Goal: Navigation & Orientation: Find specific page/section

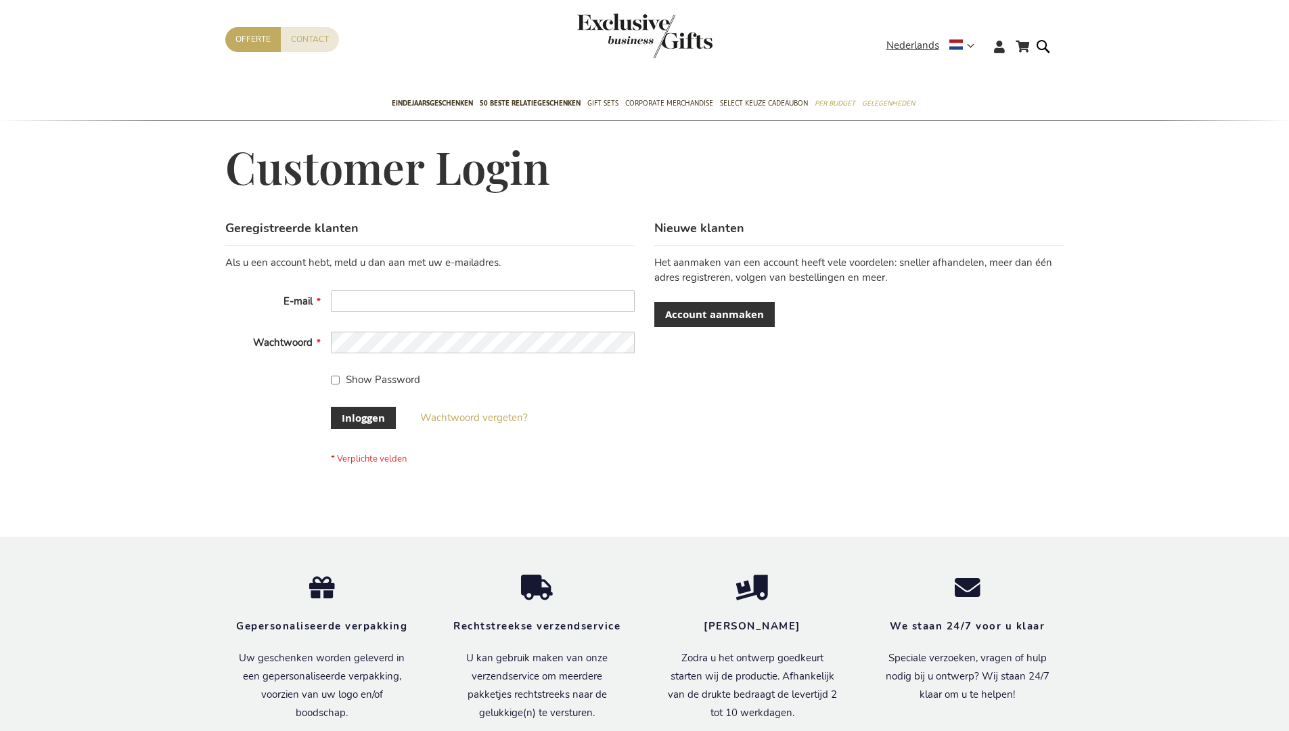
scroll to position [449, 0]
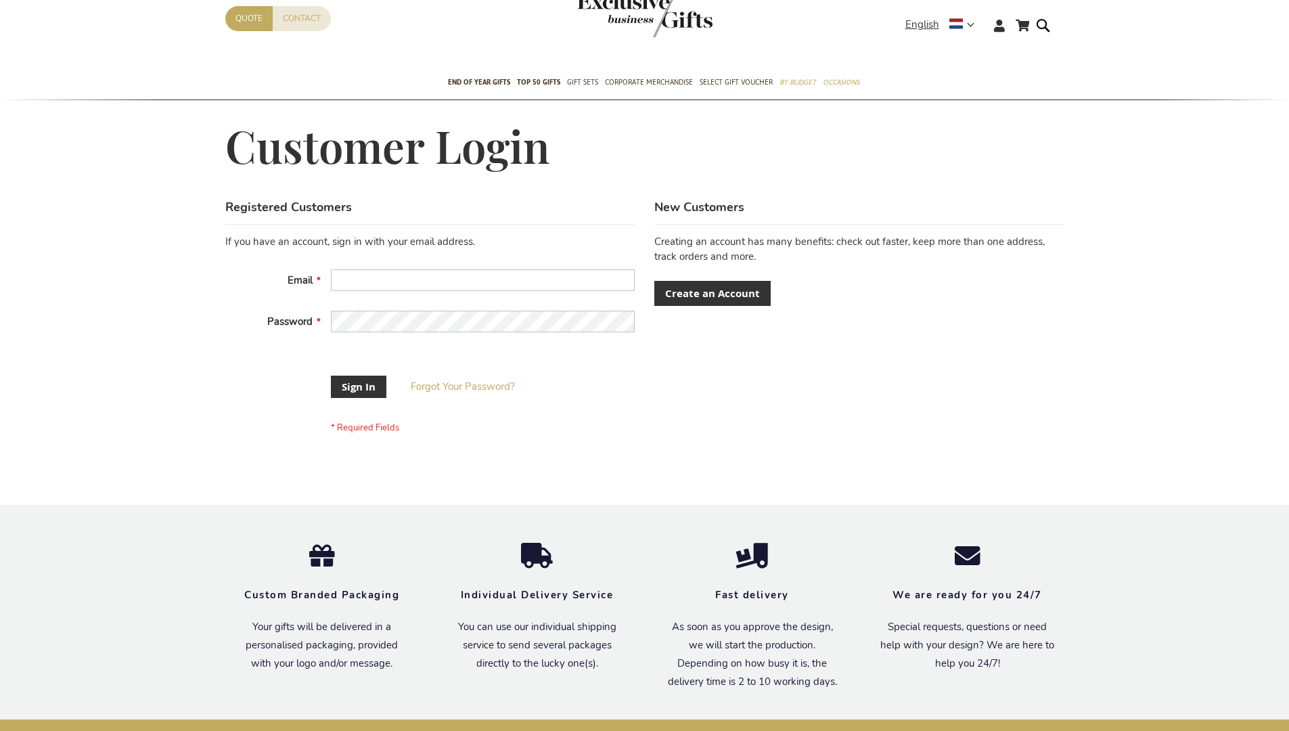
scroll to position [424, 0]
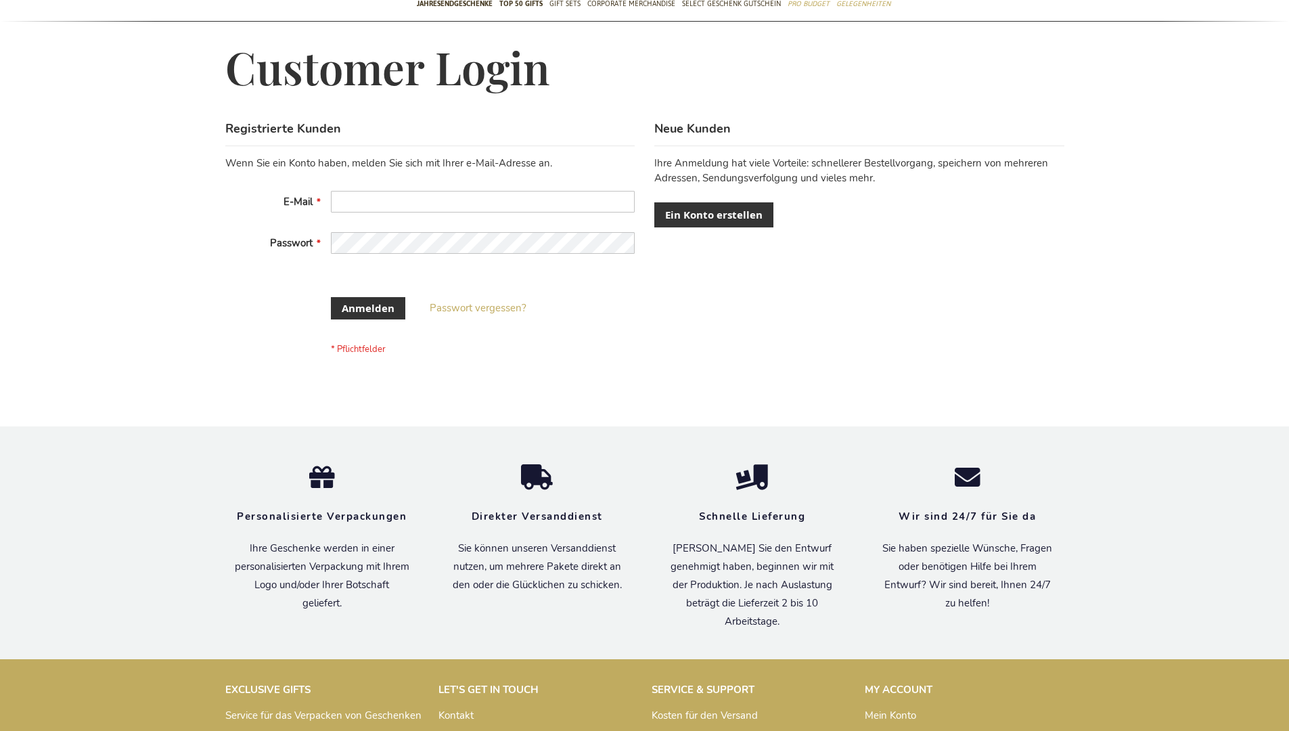
scroll to position [443, 0]
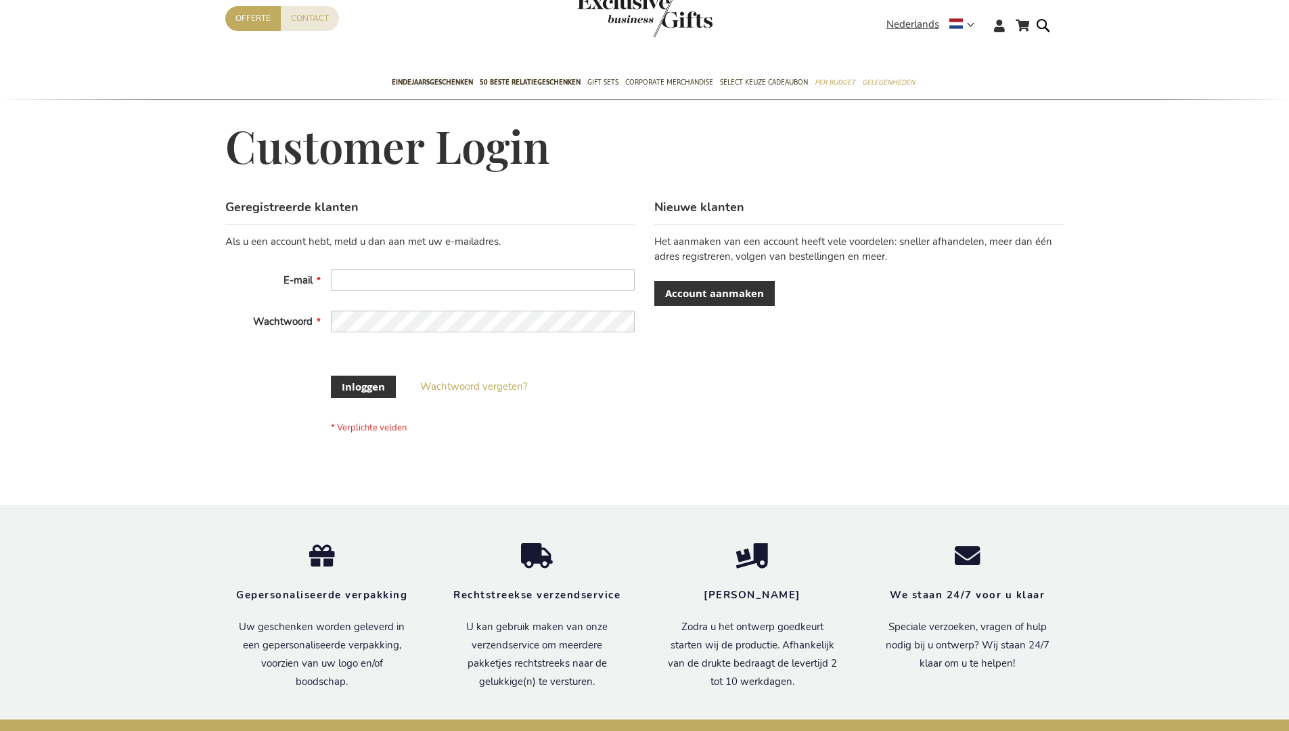
scroll to position [449, 0]
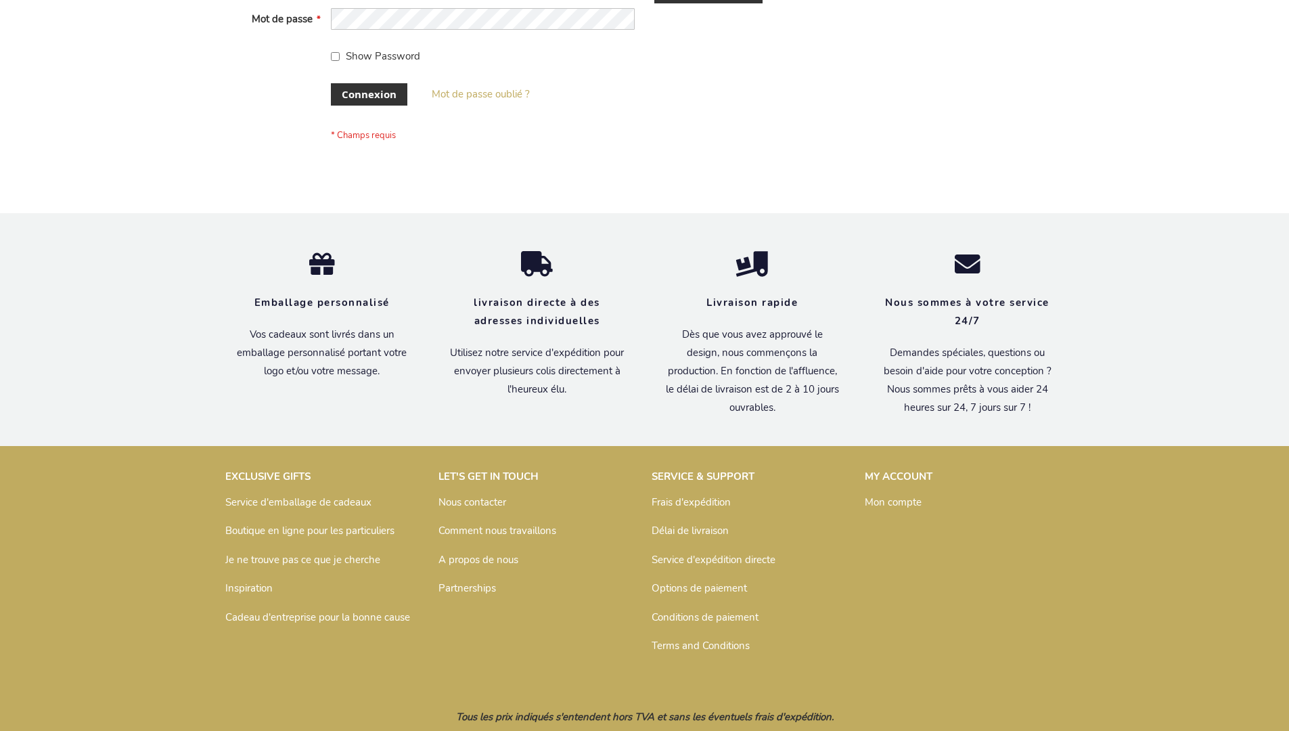
scroll to position [467, 0]
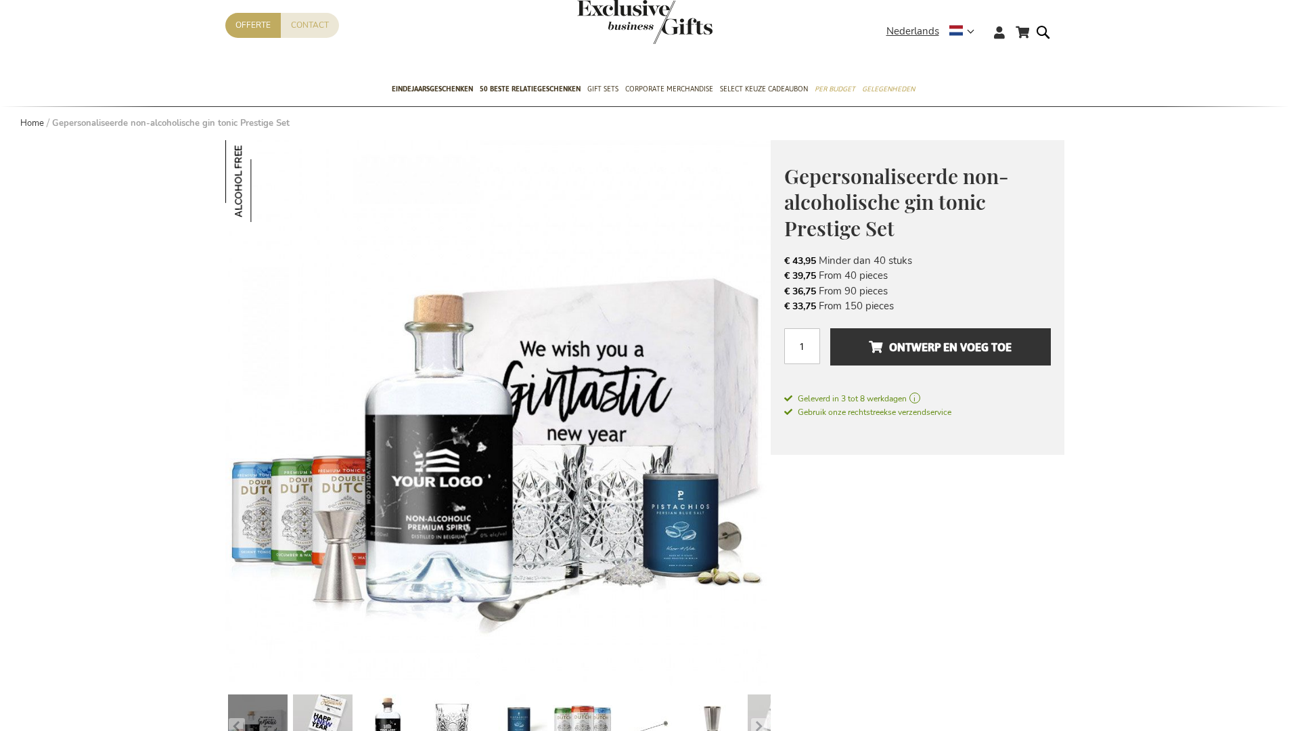
scroll to position [447, 0]
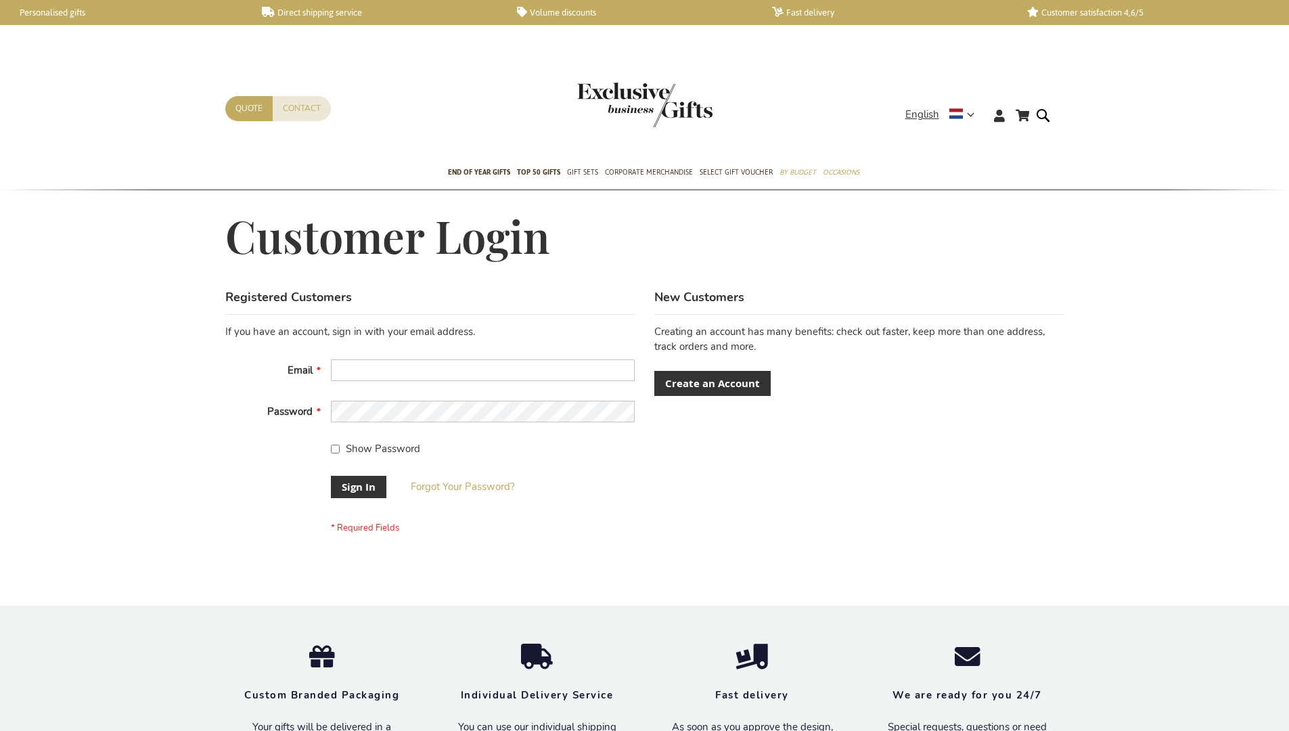
scroll to position [424, 0]
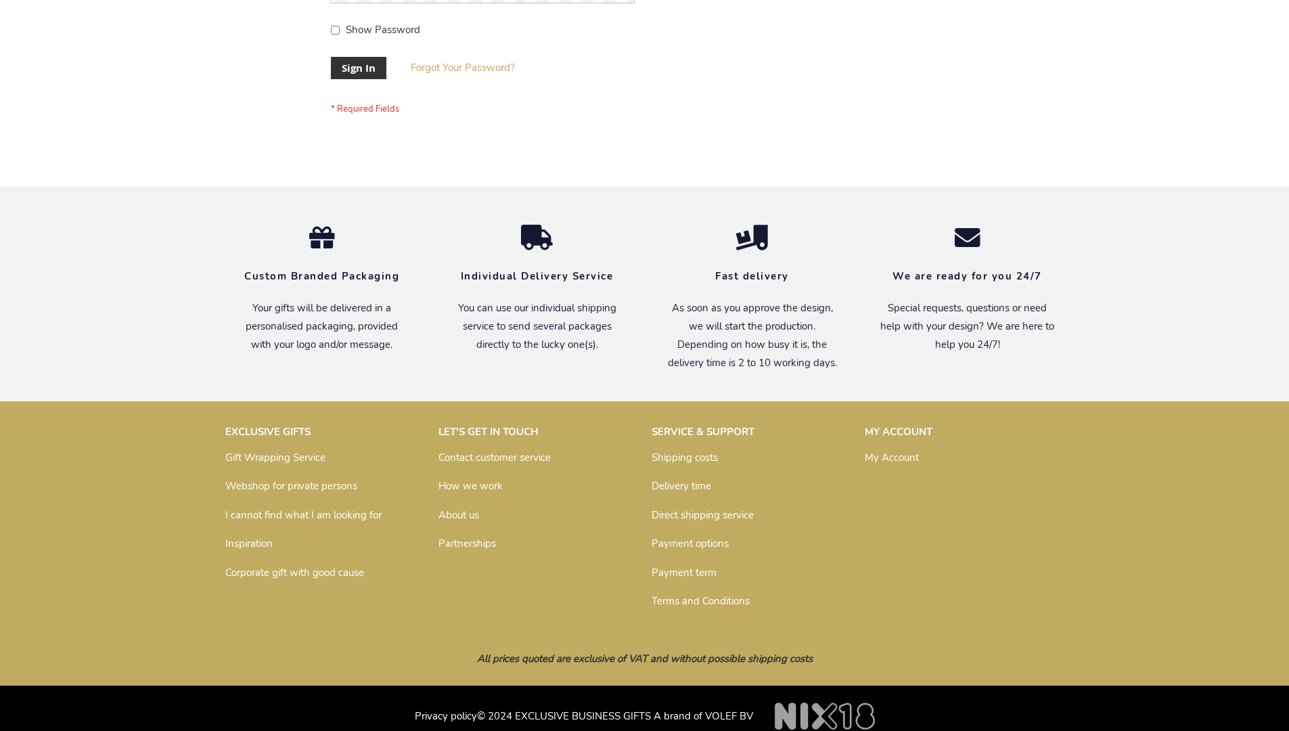
scroll to position [424, 0]
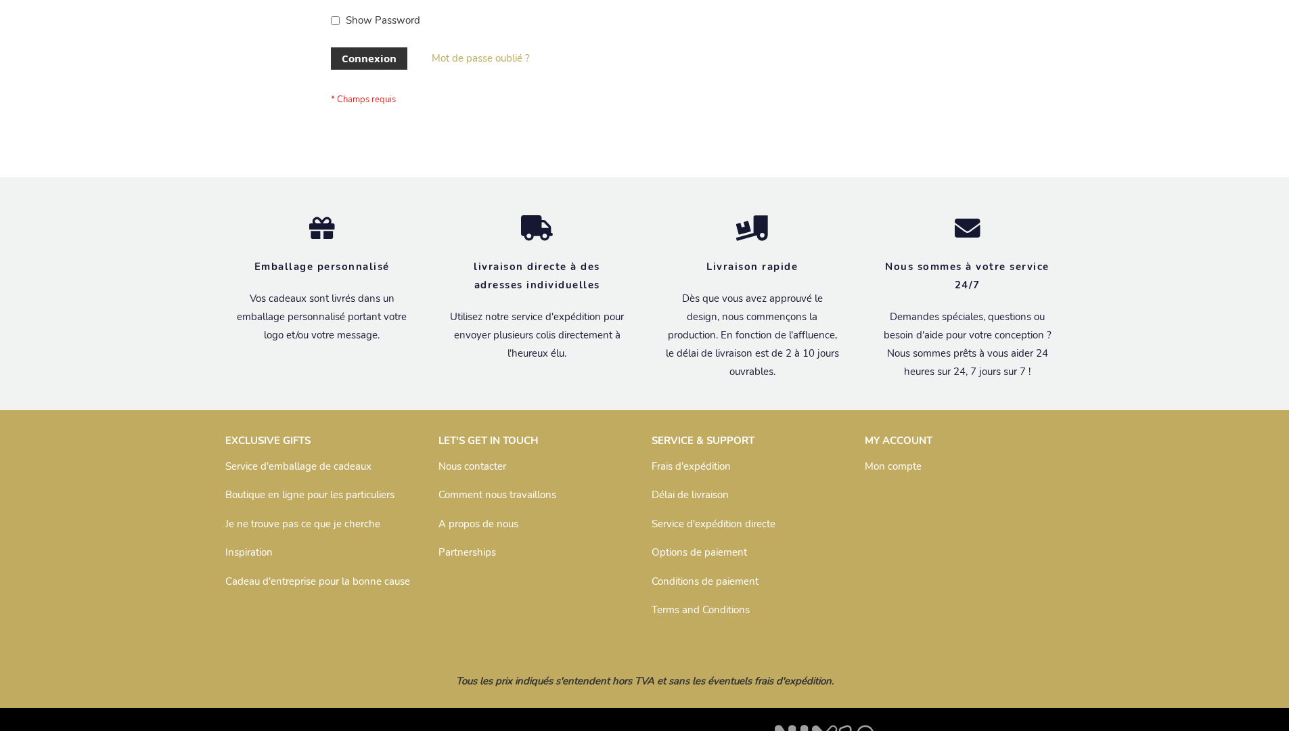
scroll to position [467, 0]
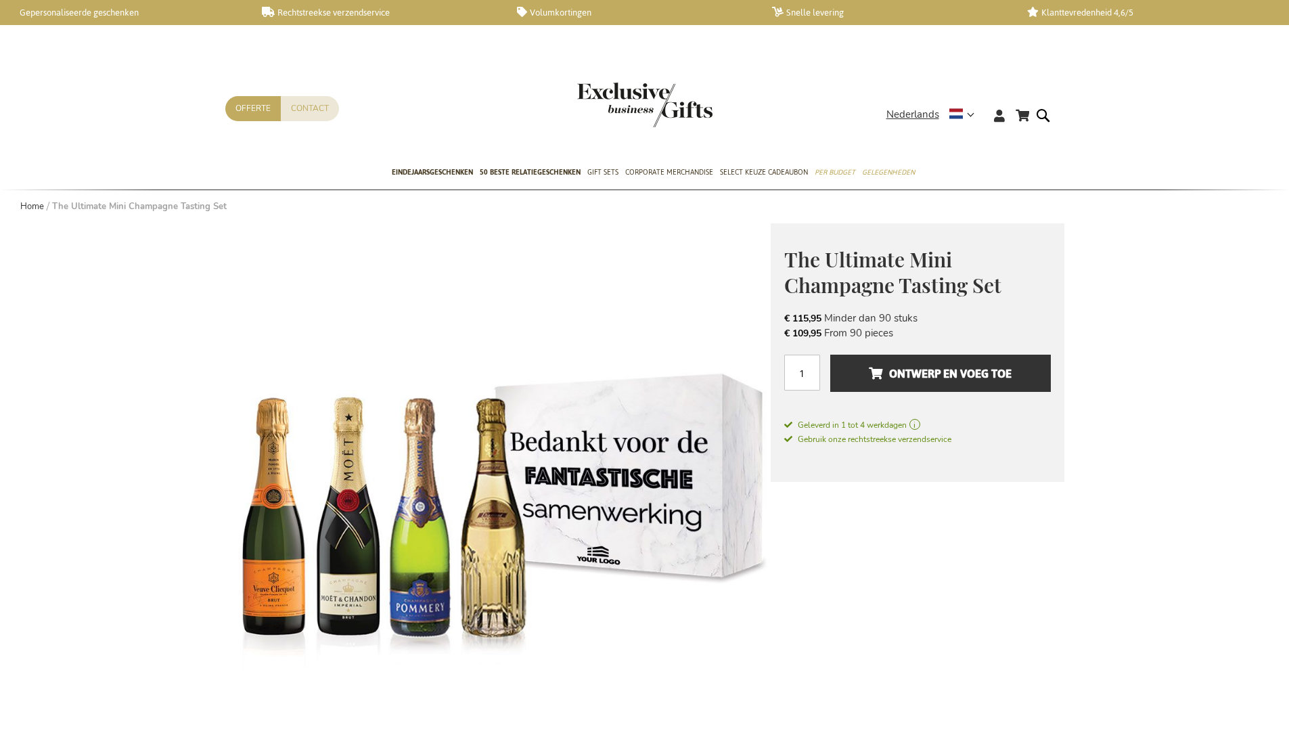
scroll to position [100, 0]
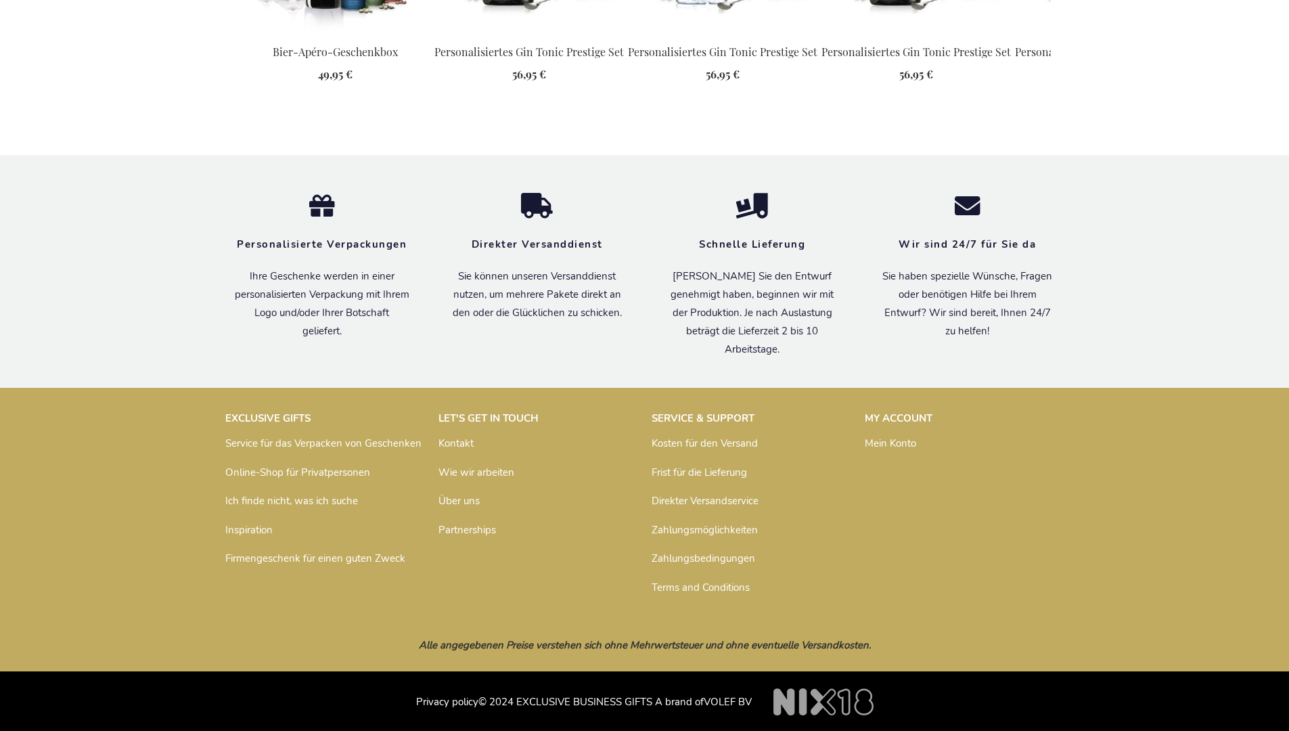
scroll to position [1794, 0]
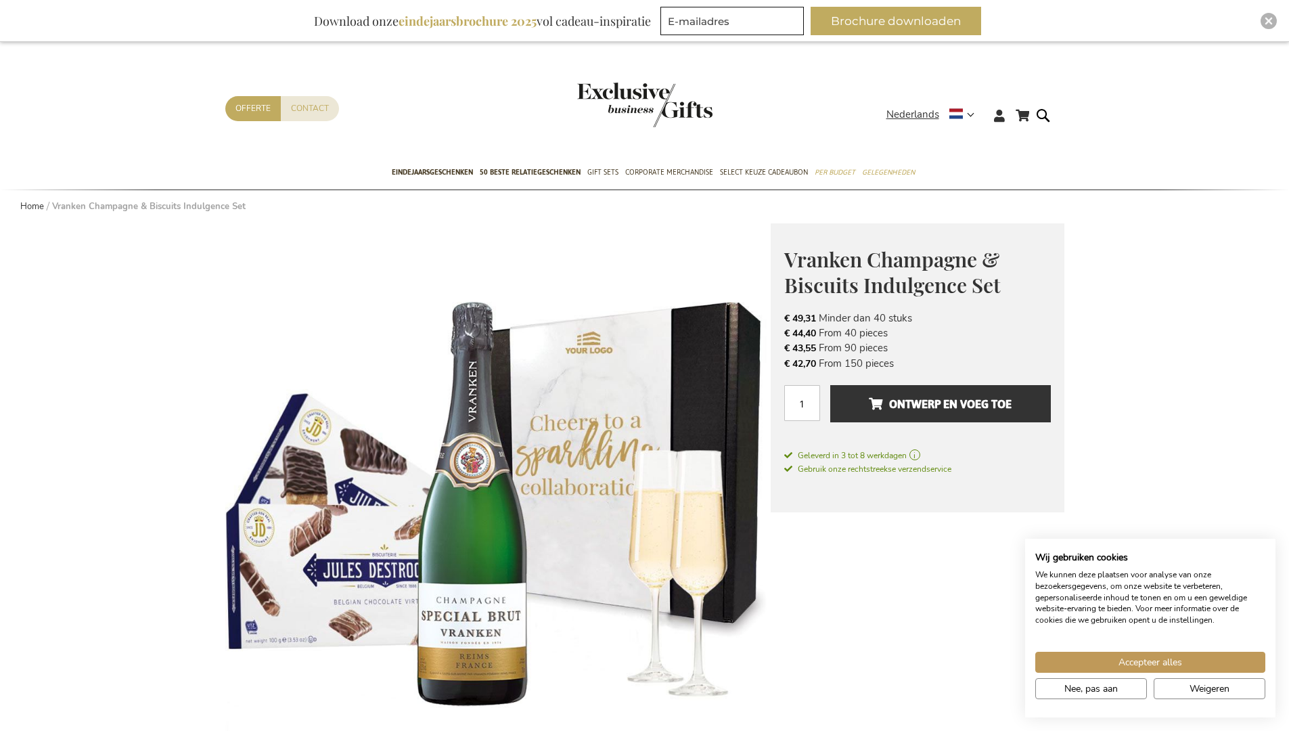
scroll to position [303, 0]
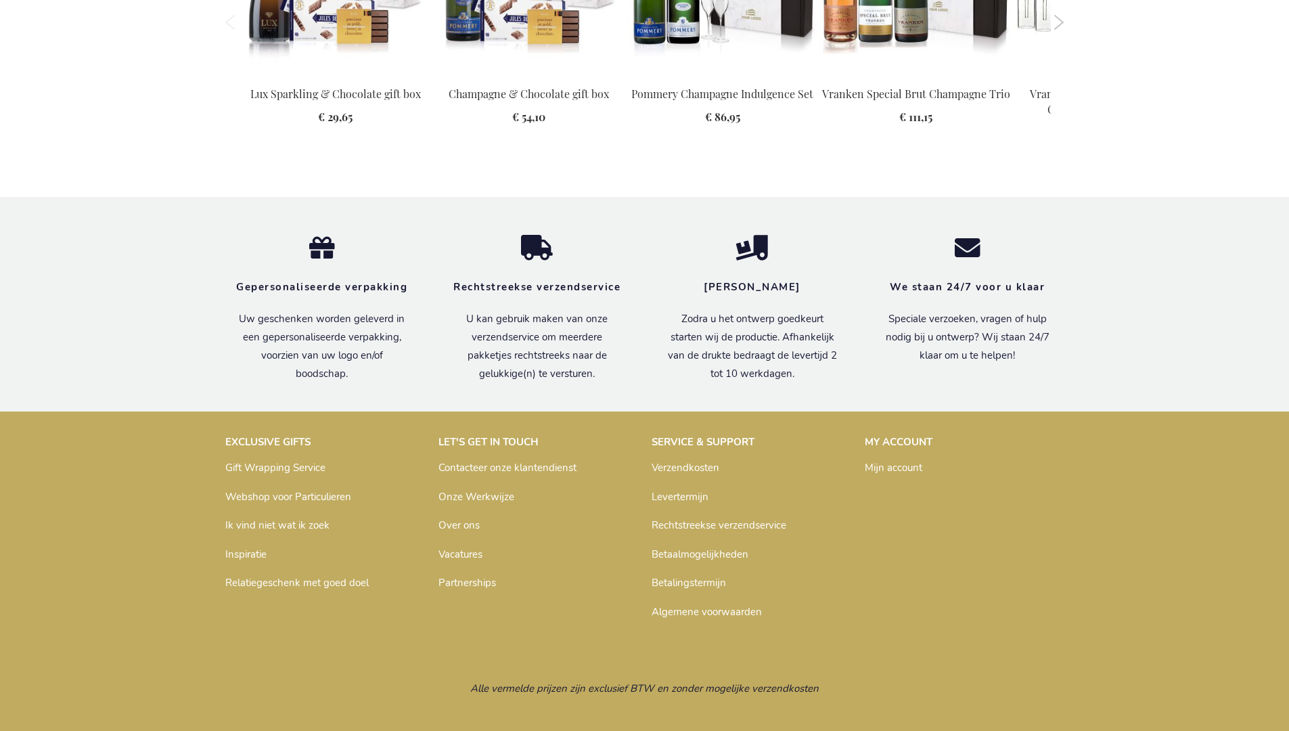
scroll to position [1827, 0]
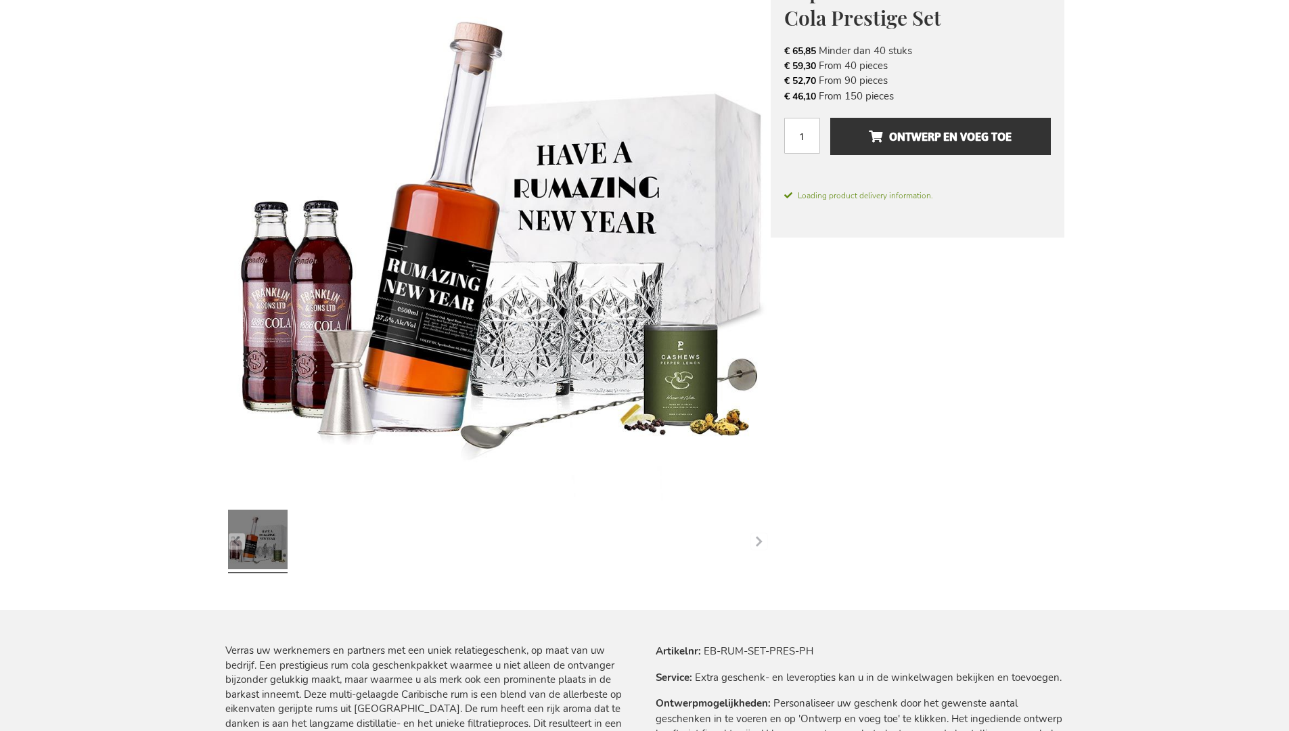
scroll to position [1818, 0]
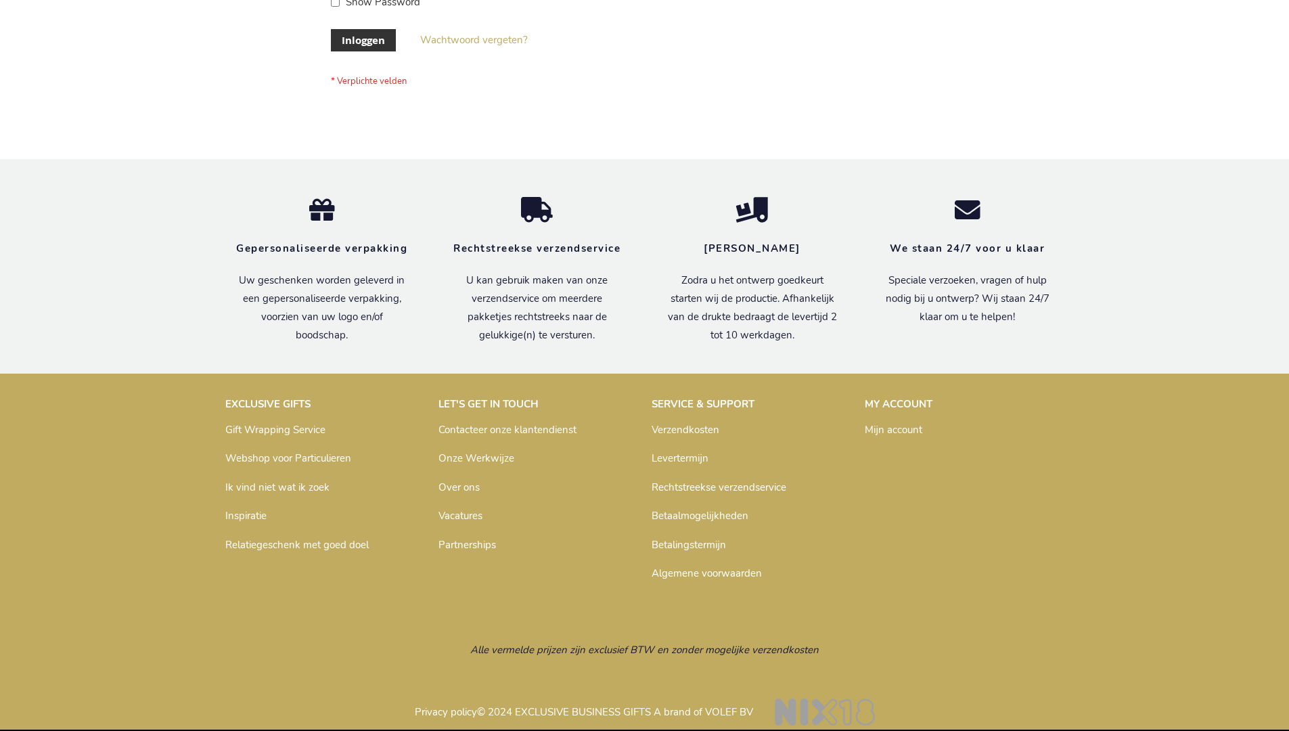
scroll to position [459, 0]
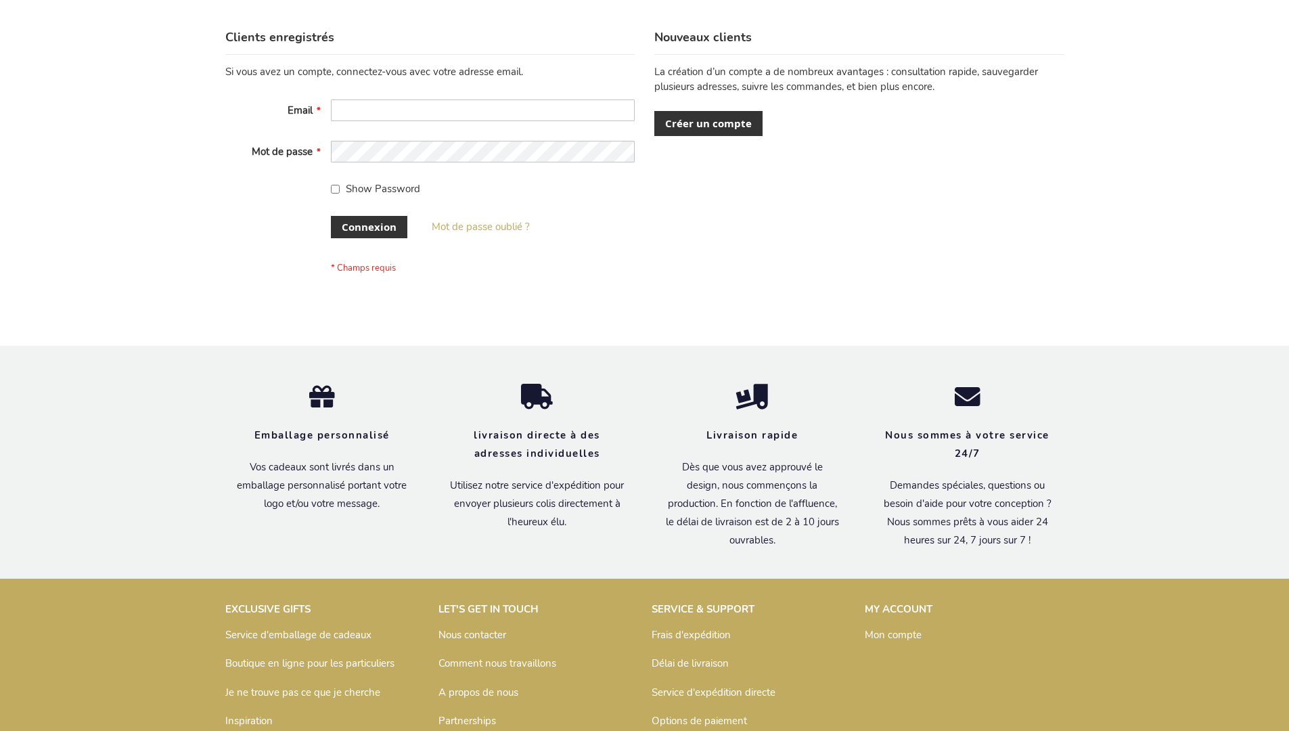
scroll to position [467, 0]
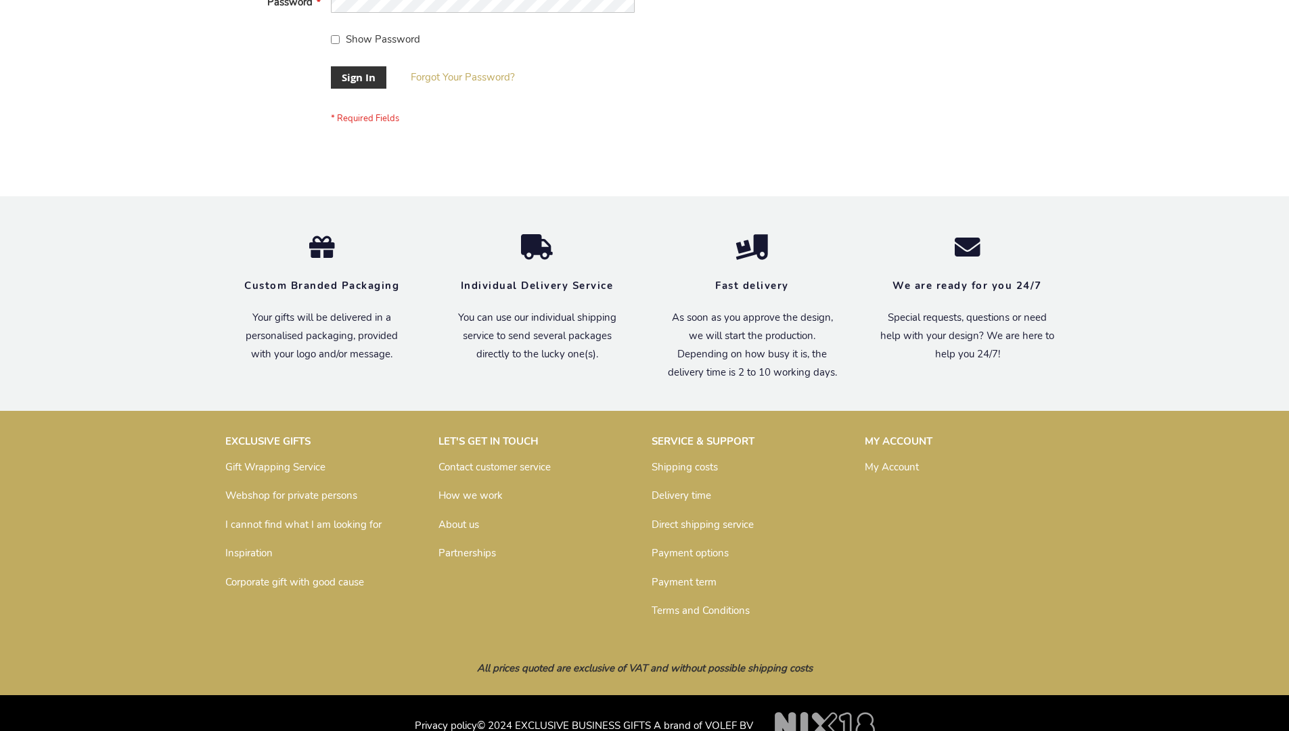
scroll to position [435, 0]
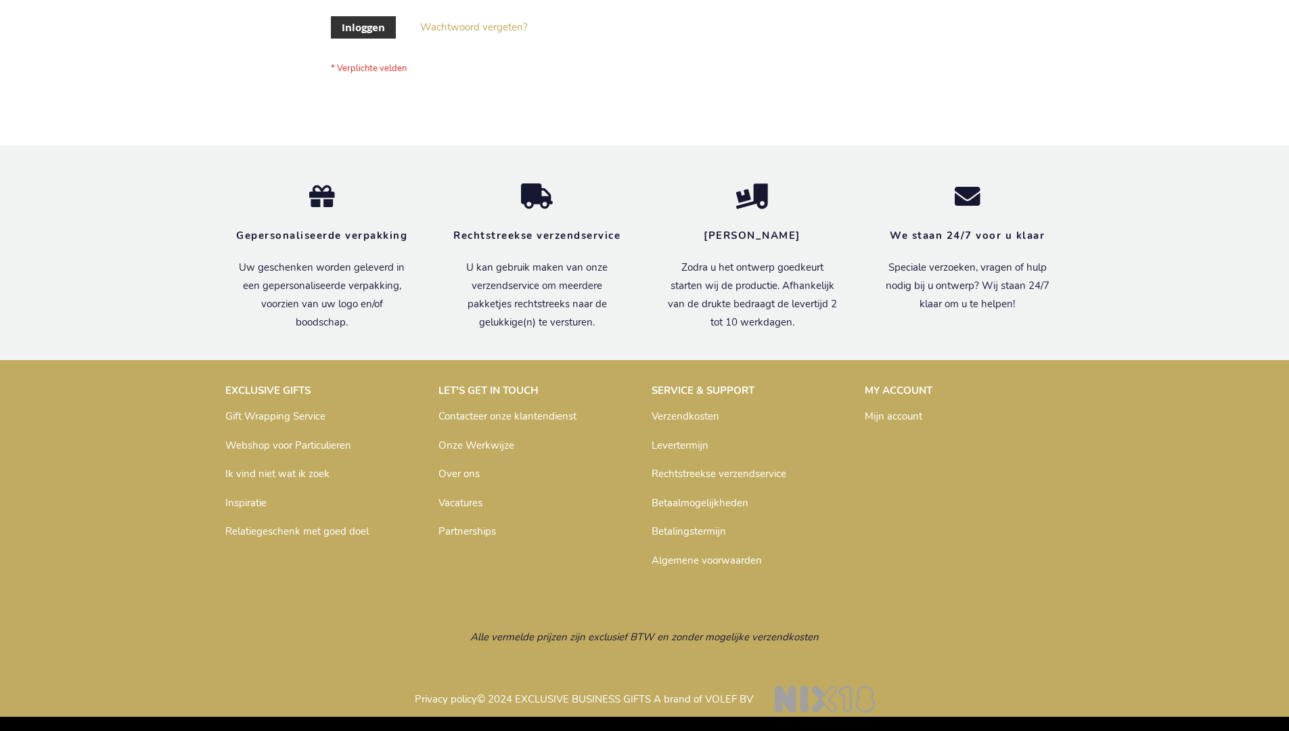
scroll to position [459, 0]
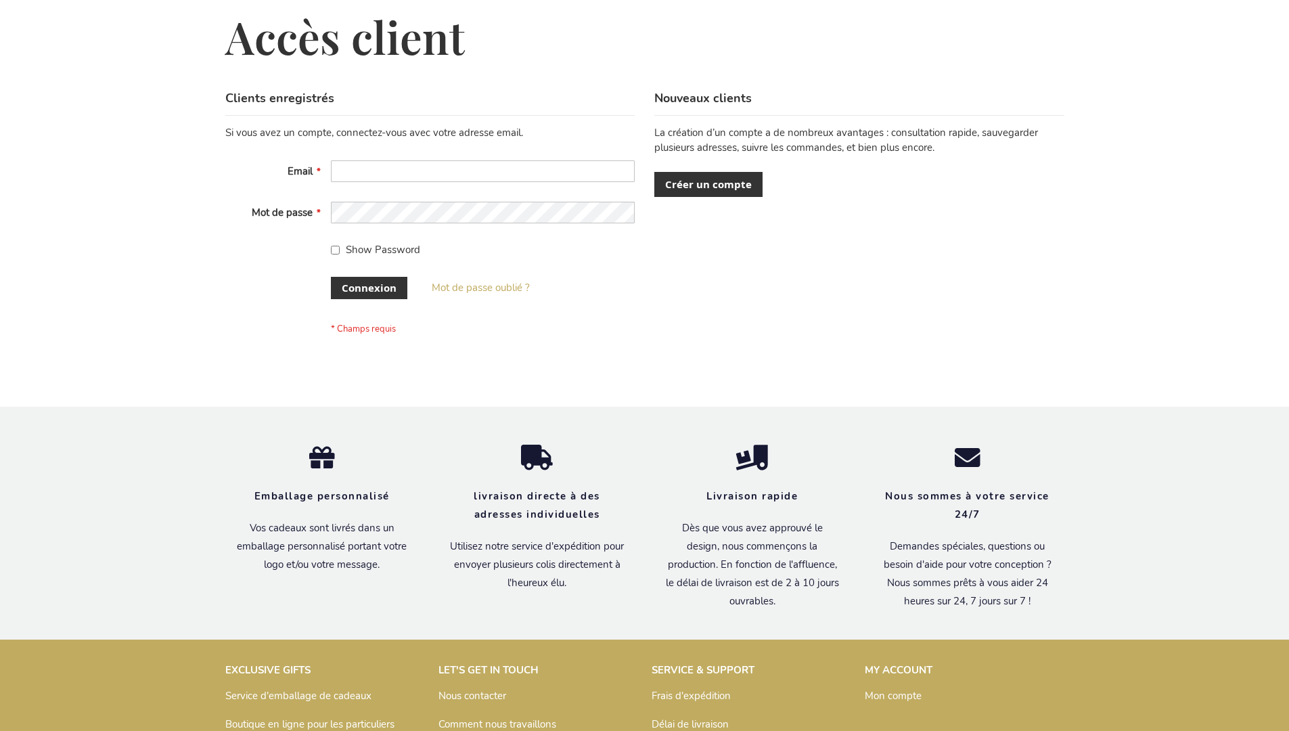
scroll to position [467, 0]
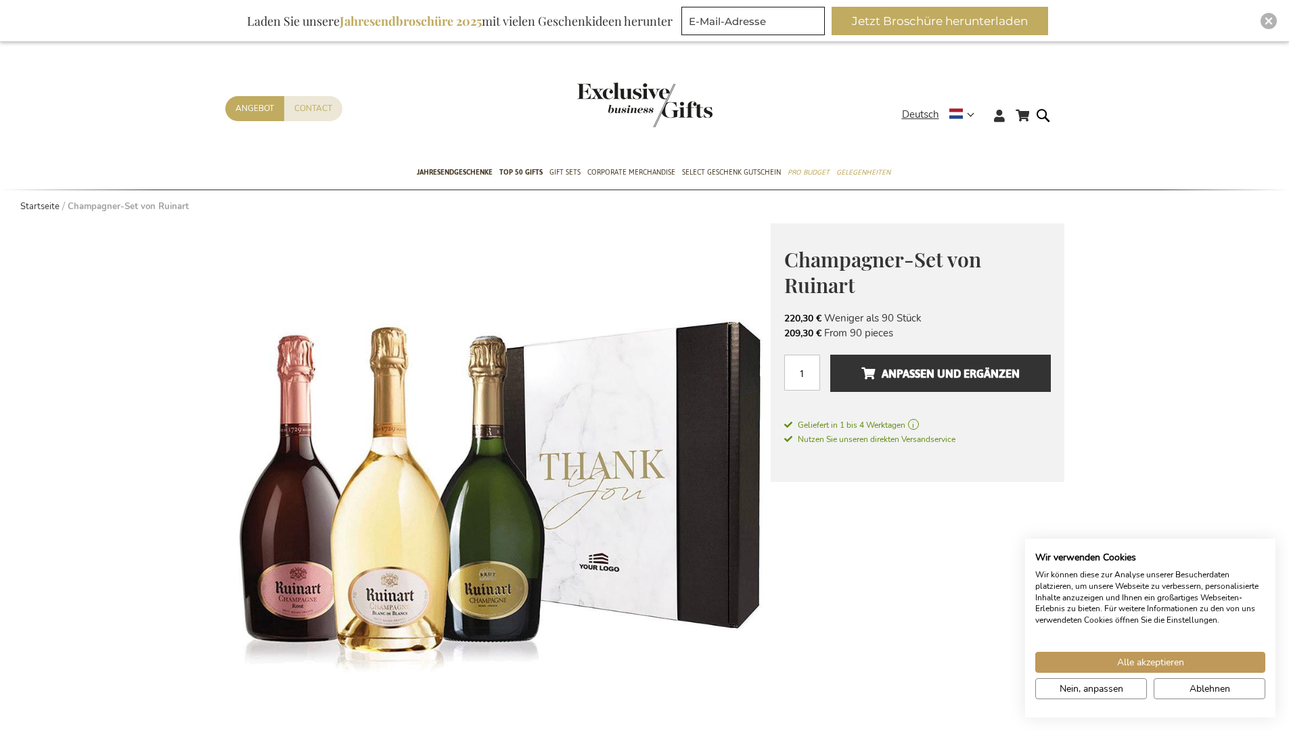
scroll to position [100, 0]
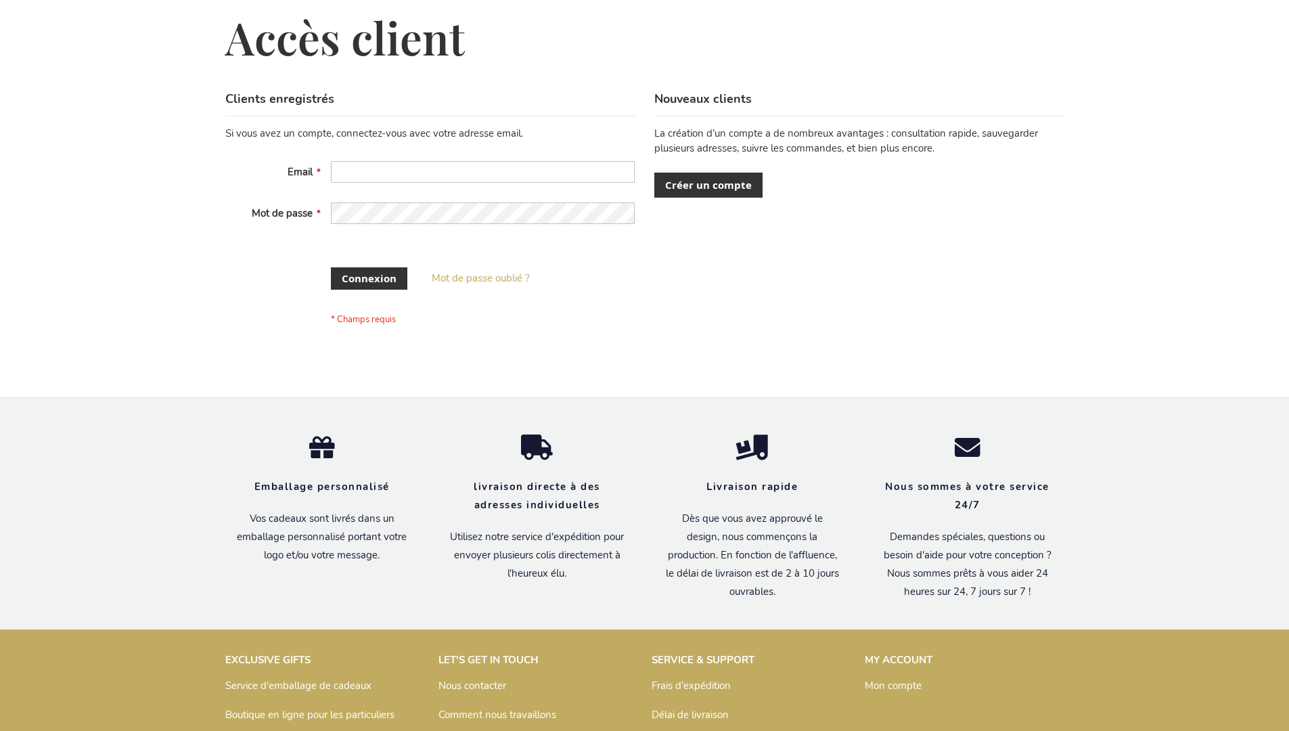
scroll to position [466, 0]
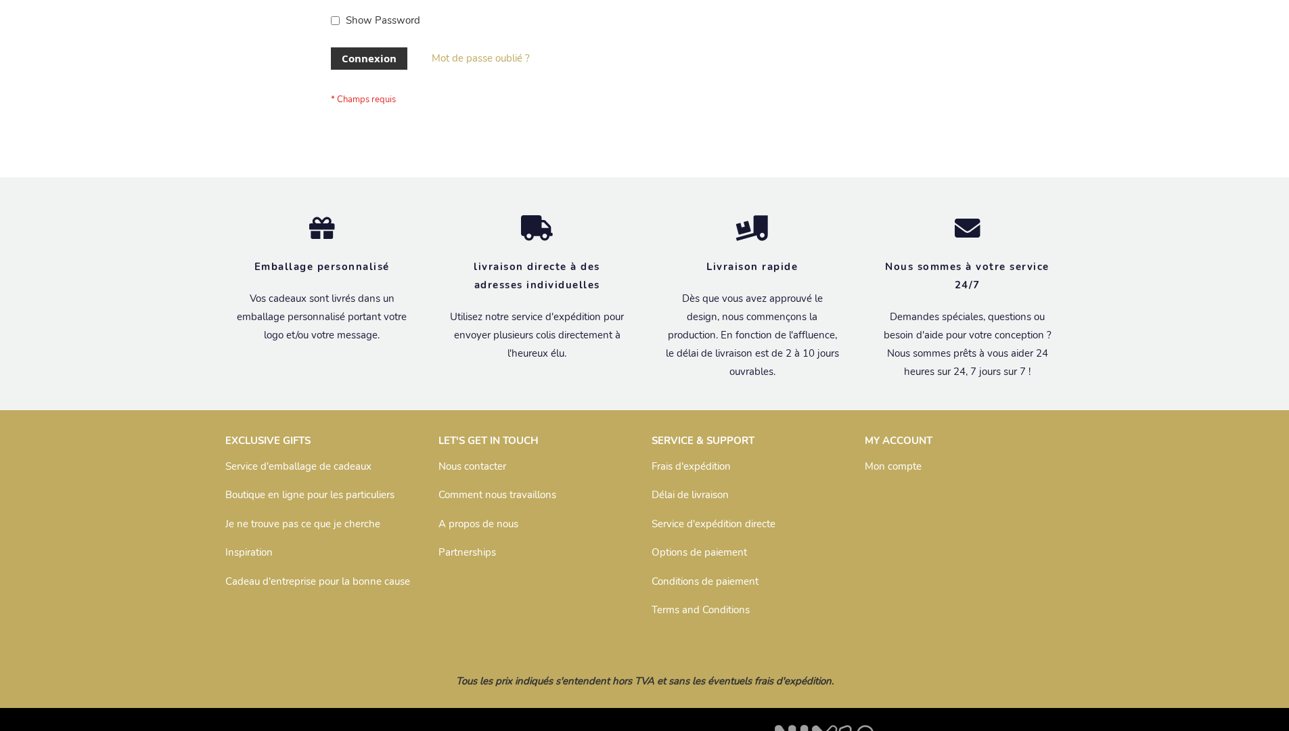
scroll to position [467, 0]
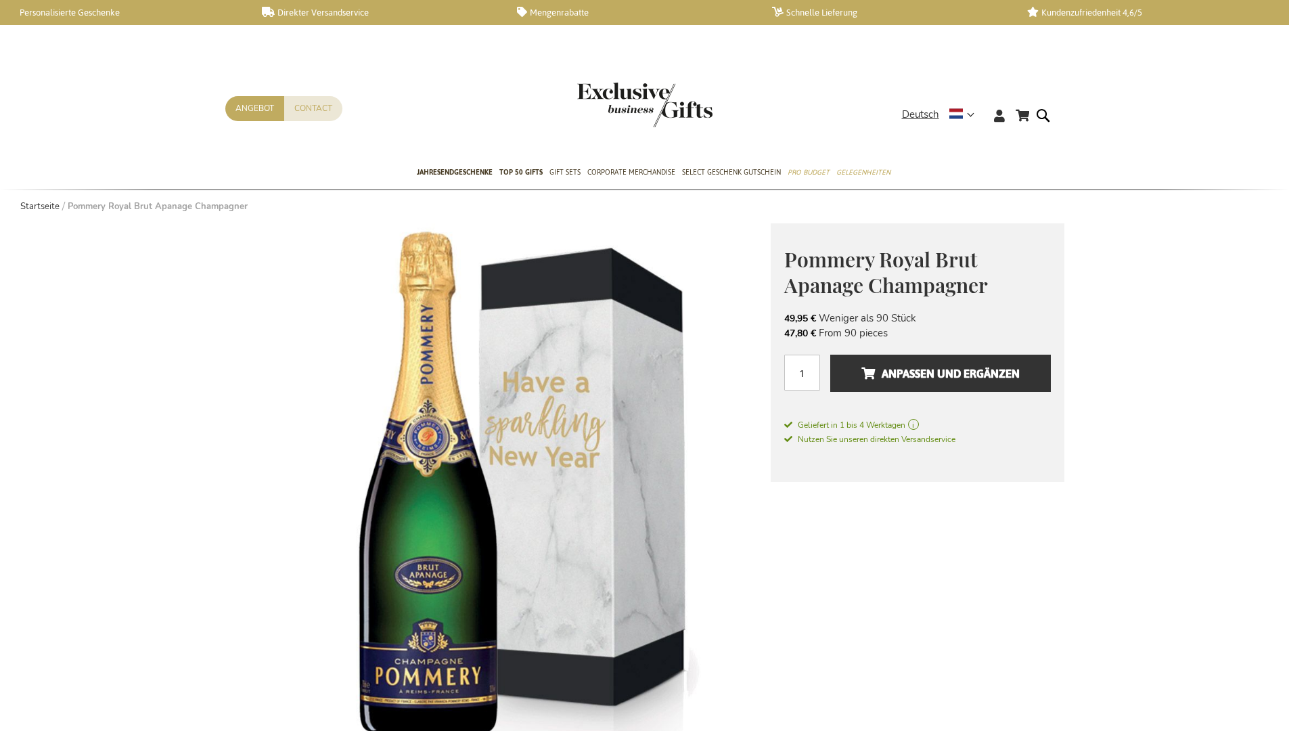
scroll to position [1043, 0]
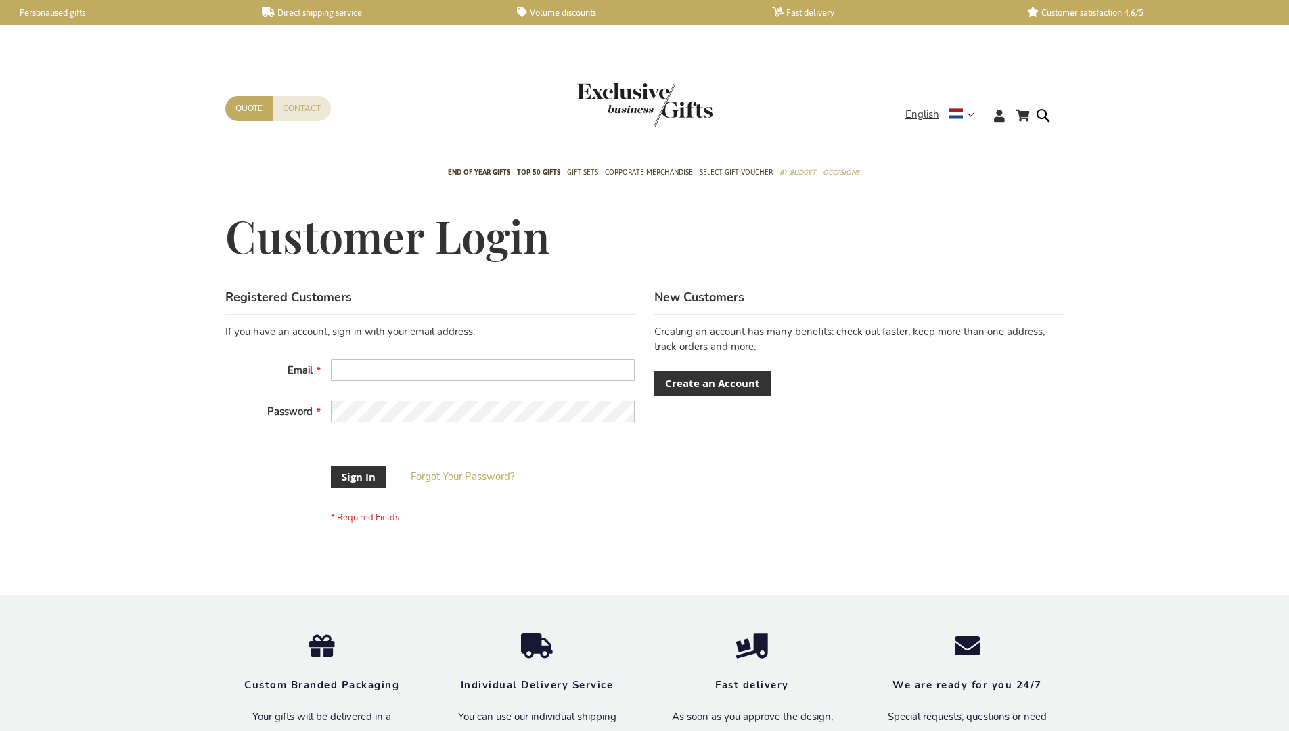
scroll to position [424, 0]
